Goal: Task Accomplishment & Management: Manage account settings

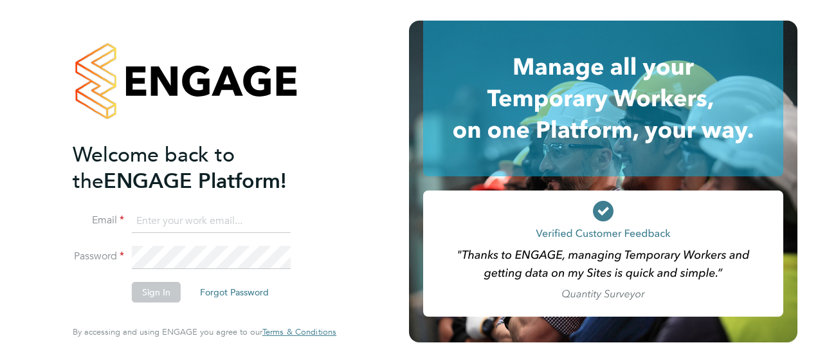
type input "Jason.Dimelow@seddon.co.uk"
click at [145, 288] on button "Sign In" at bounding box center [156, 292] width 49 height 21
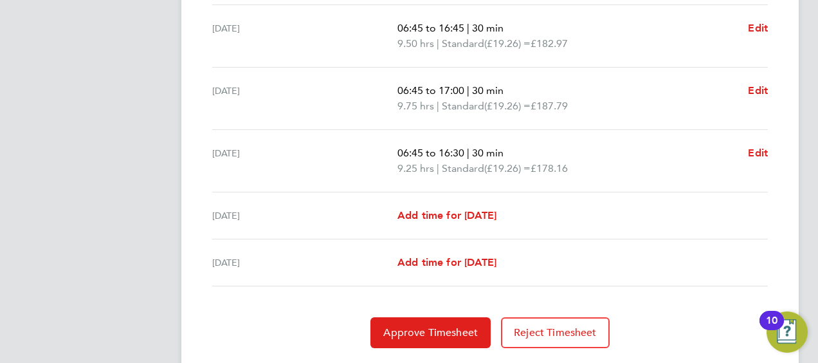
scroll to position [549, 0]
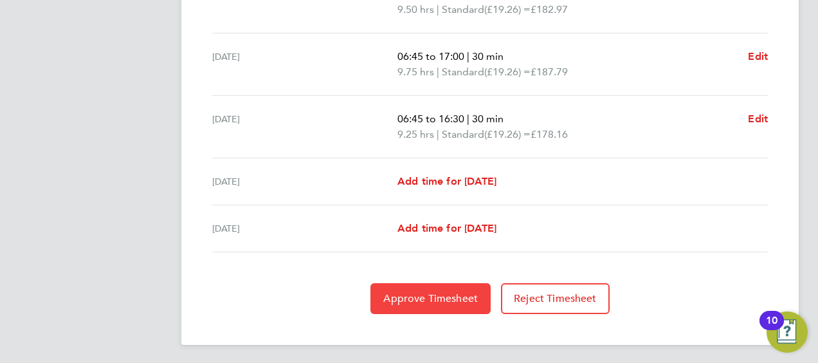
click at [421, 292] on span "Approve Timesheet" at bounding box center [430, 298] width 95 height 13
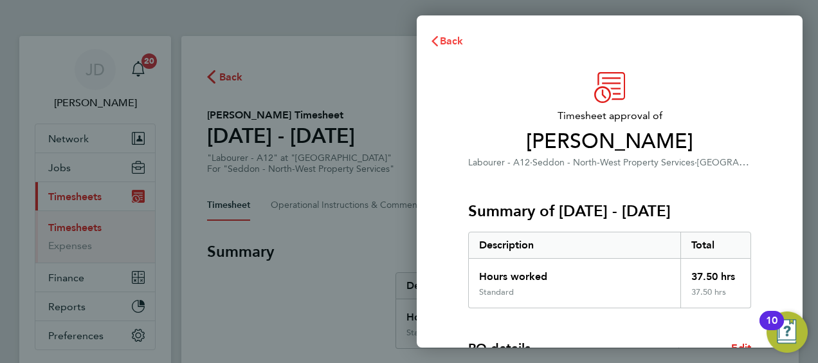
click at [455, 40] on span "Back" at bounding box center [452, 41] width 24 height 12
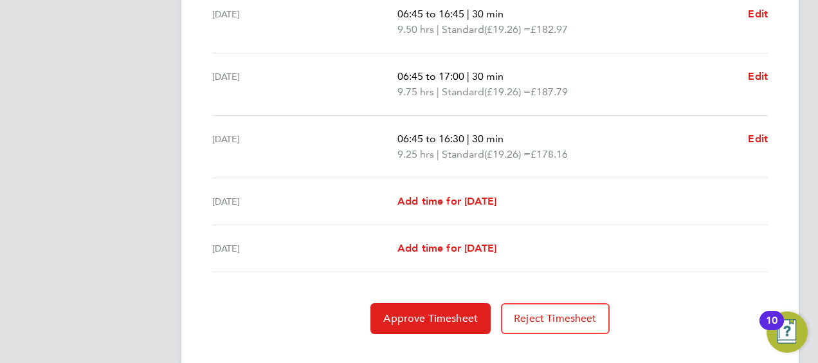
scroll to position [549, 0]
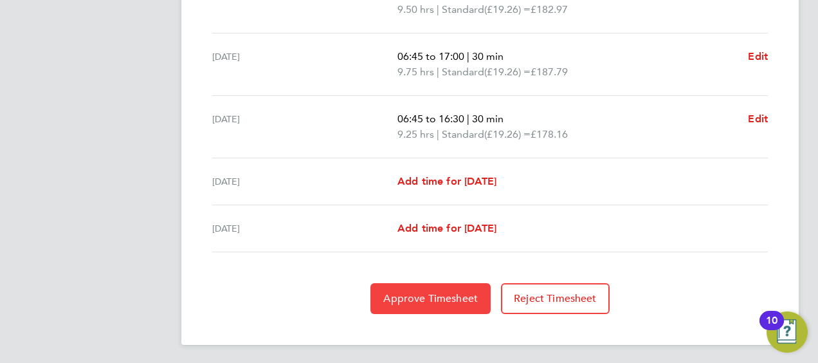
click at [437, 297] on span "Approve Timesheet" at bounding box center [430, 298] width 95 height 13
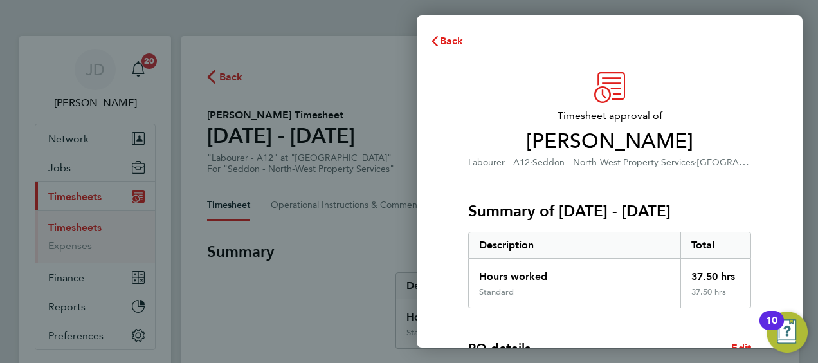
scroll to position [252, 0]
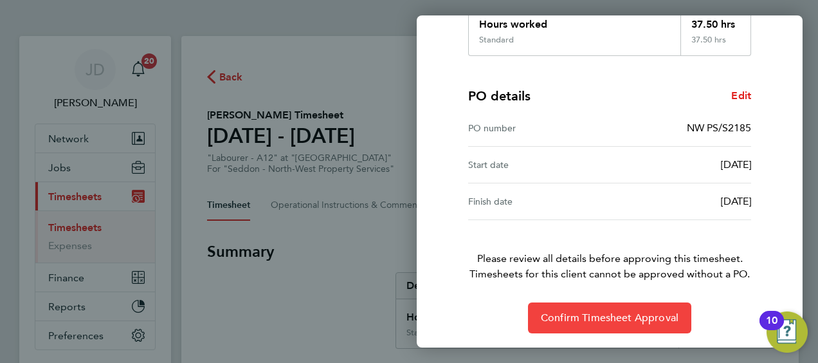
click at [628, 305] on button "Confirm Timesheet Approval" at bounding box center [609, 317] width 163 height 31
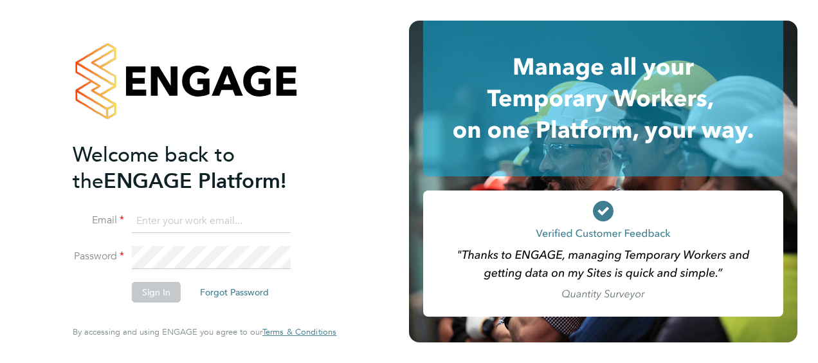
type input "Jason.Dimelow@seddon.co.uk"
click at [156, 296] on button "Sign In" at bounding box center [156, 292] width 49 height 21
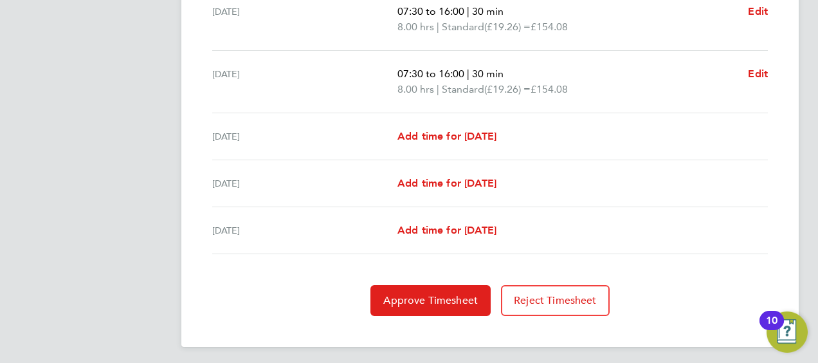
scroll to position [533, 0]
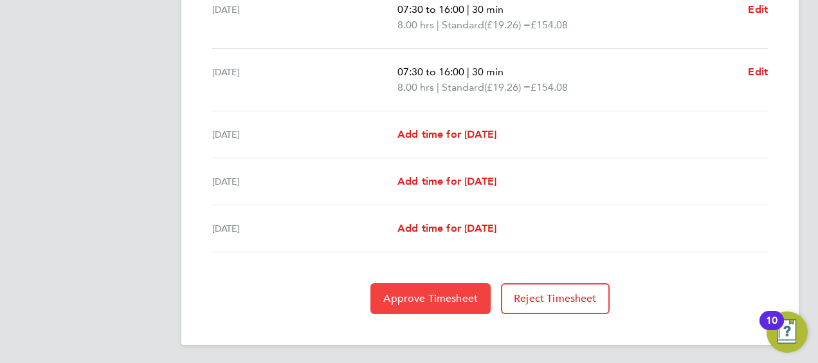
click at [450, 288] on button "Approve Timesheet" at bounding box center [430, 298] width 120 height 31
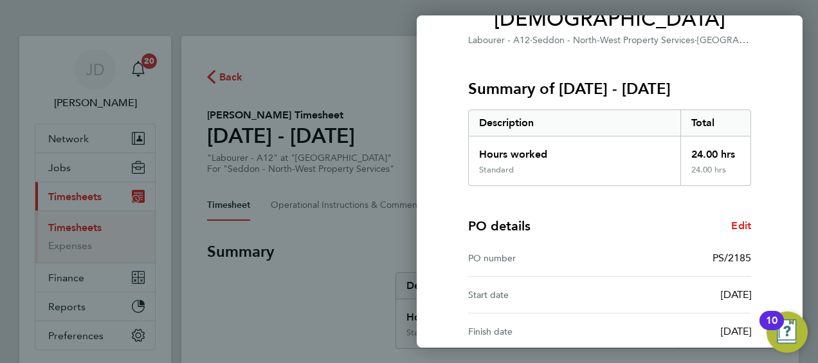
scroll to position [252, 0]
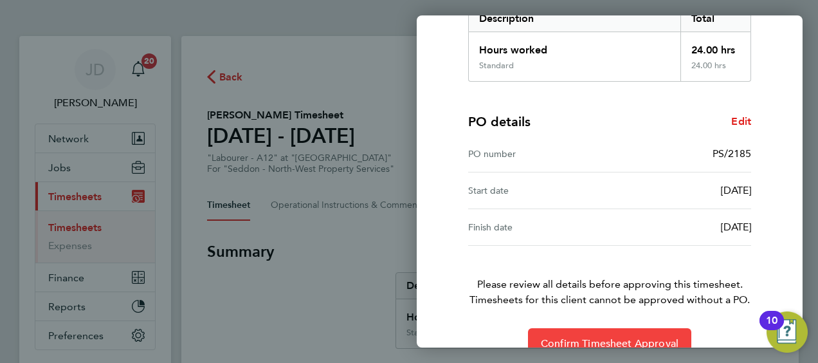
click at [641, 328] on button "Confirm Timesheet Approval" at bounding box center [609, 343] width 163 height 31
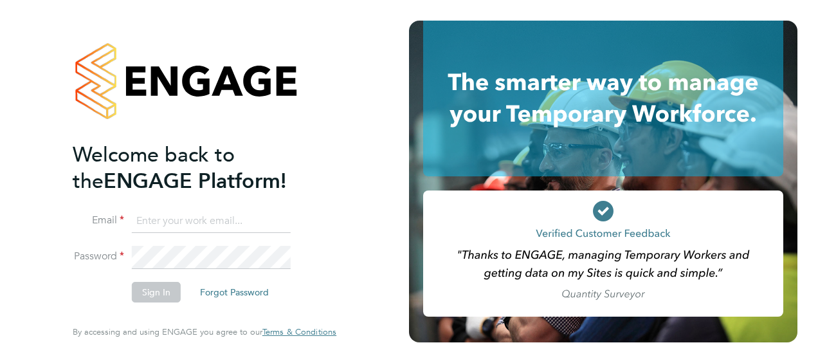
type input "[PERSON_NAME][EMAIL_ADDRESS][PERSON_NAME][DOMAIN_NAME]"
click at [152, 298] on button "Sign In" at bounding box center [156, 292] width 49 height 21
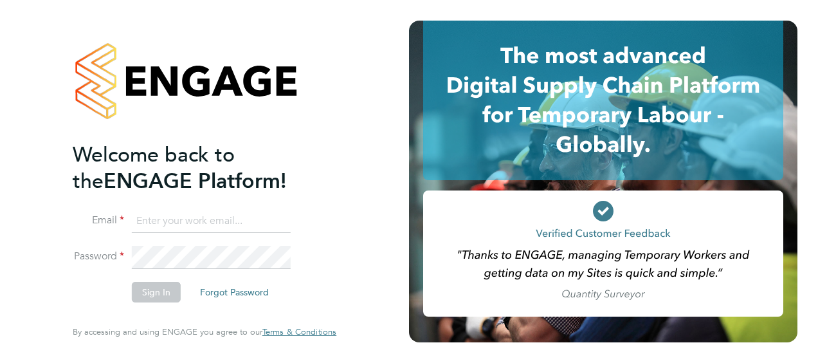
type input "[PERSON_NAME][EMAIL_ADDRESS][PERSON_NAME][DOMAIN_NAME]"
click at [153, 292] on button "Sign In" at bounding box center [156, 292] width 49 height 21
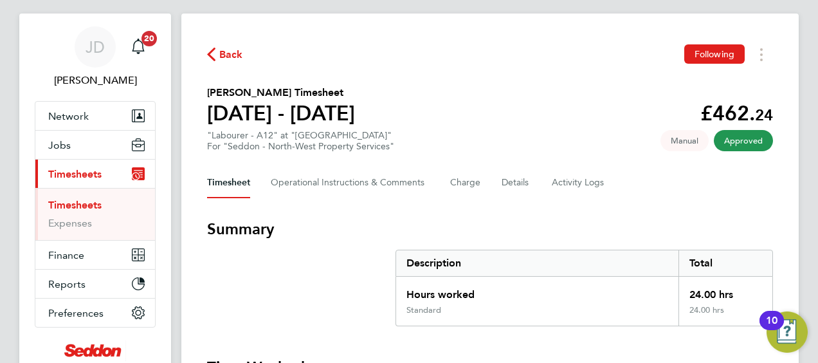
scroll to position [21, 0]
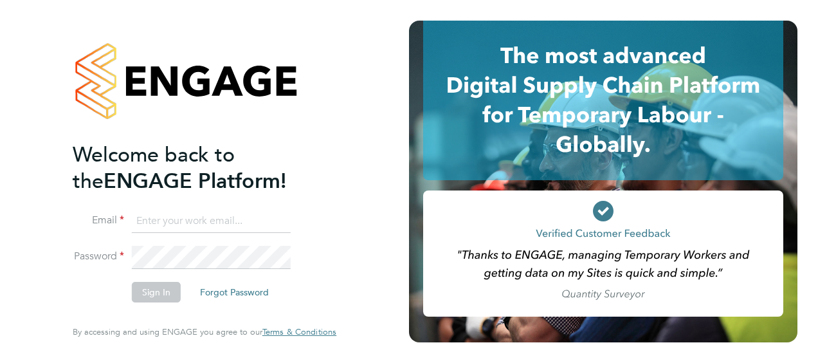
type input "Jason.Dimelow@seddon.co.uk"
click at [177, 295] on button "Sign In" at bounding box center [156, 292] width 49 height 21
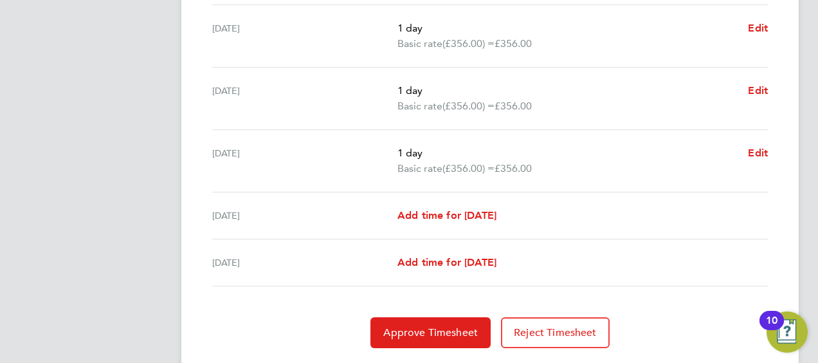
scroll to position [549, 0]
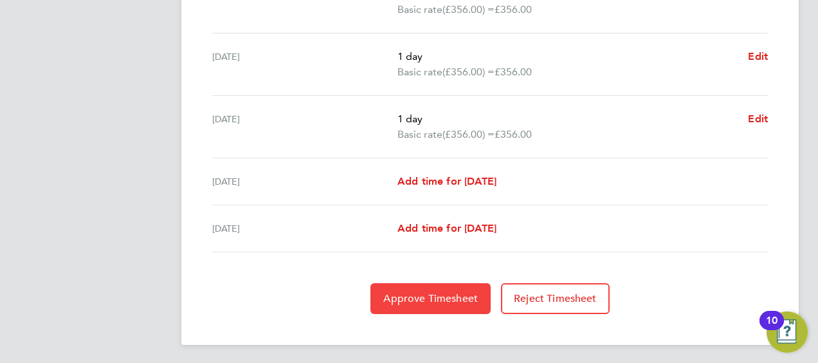
click at [440, 288] on button "Approve Timesheet" at bounding box center [430, 298] width 120 height 31
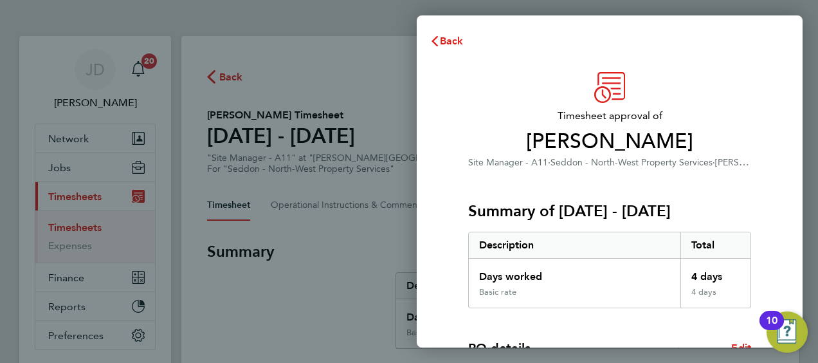
scroll to position [252, 0]
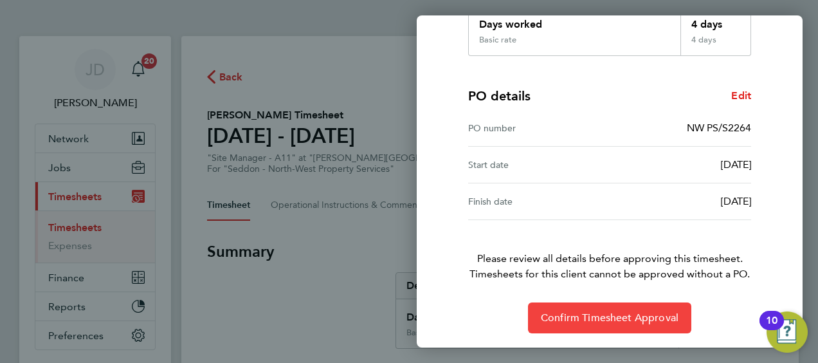
click at [637, 320] on span "Confirm Timesheet Approval" at bounding box center [610, 317] width 138 height 13
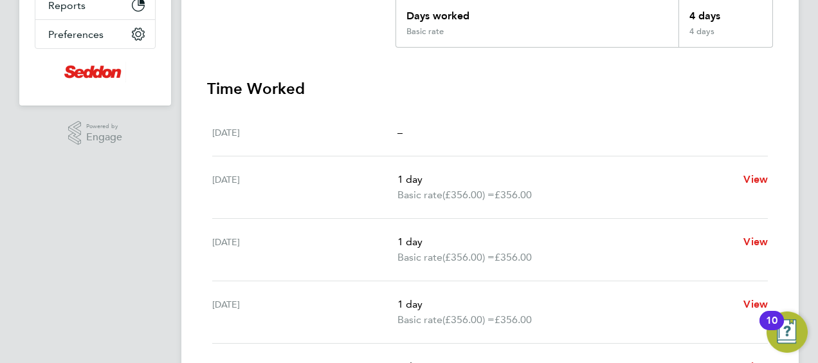
scroll to position [487, 0]
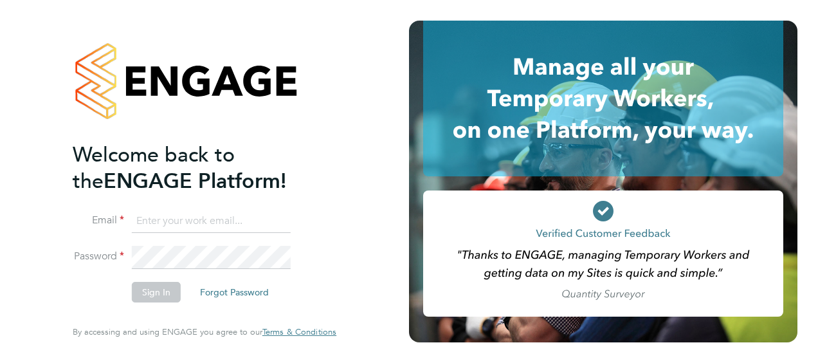
type input "[PERSON_NAME][EMAIL_ADDRESS][PERSON_NAME][DOMAIN_NAME]"
click at [162, 295] on button "Sign In" at bounding box center [156, 292] width 49 height 21
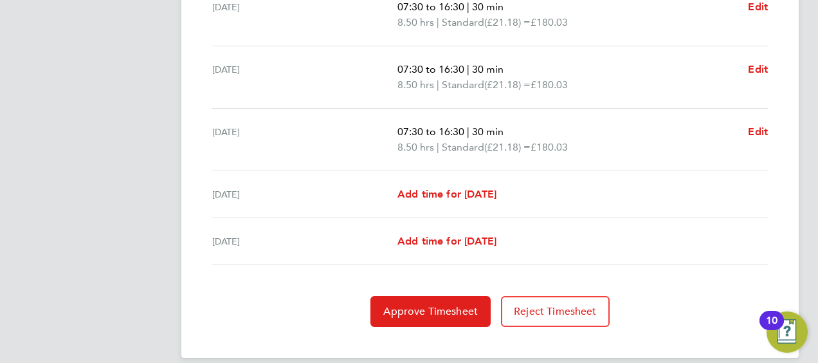
scroll to position [549, 0]
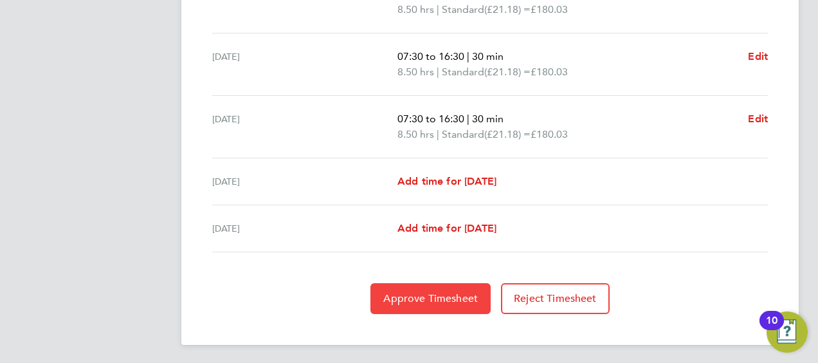
click at [408, 293] on span "Approve Timesheet" at bounding box center [430, 298] width 95 height 13
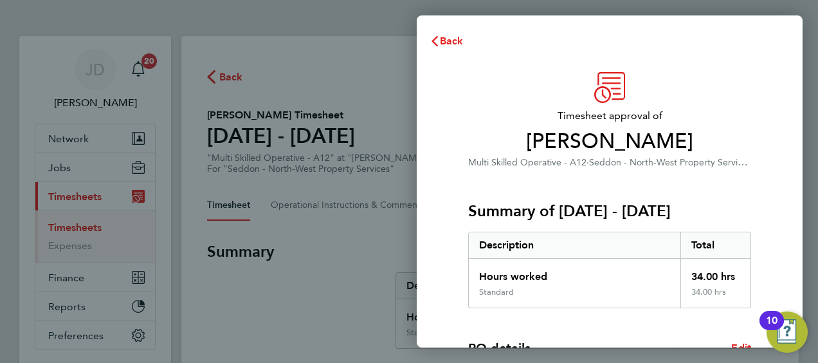
scroll to position [252, 0]
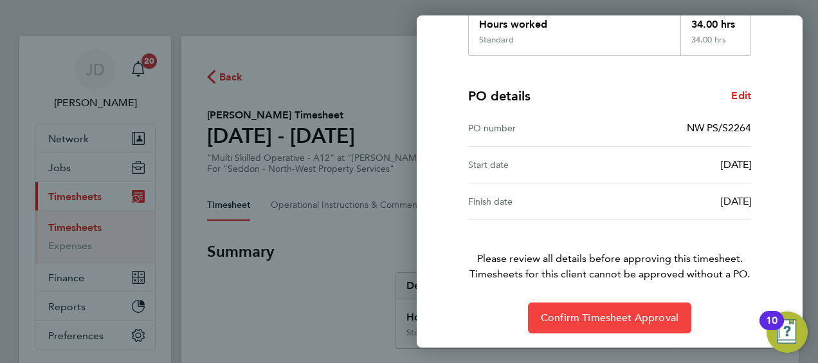
click at [616, 309] on button "Confirm Timesheet Approval" at bounding box center [609, 317] width 163 height 31
